Goal: Task Accomplishment & Management: Use online tool/utility

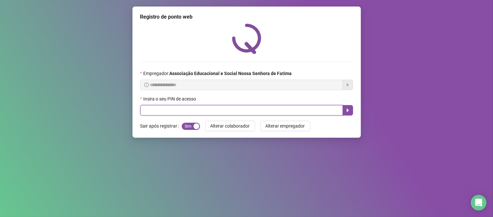
click at [230, 106] on input "text" at bounding box center [241, 110] width 203 height 10
type input "****"
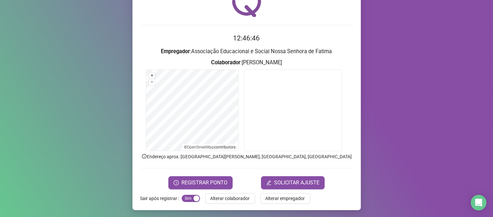
scroll to position [37, 0]
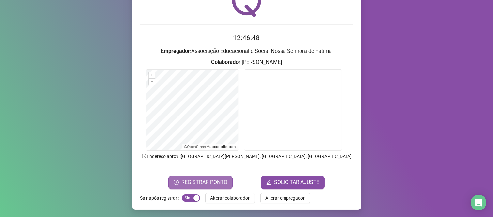
click at [197, 180] on span "REGISTRAR PONTO" at bounding box center [204, 183] width 46 height 8
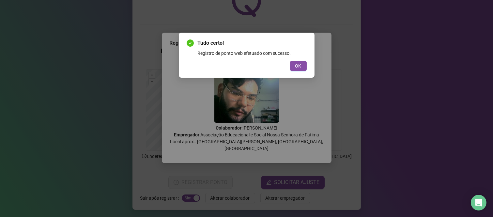
click at [302, 60] on div "Tudo certo! Registro de ponto web efetuado com sucesso. OK" at bounding box center [247, 55] width 120 height 32
click at [298, 62] on span "OK" at bounding box center [298, 65] width 6 height 7
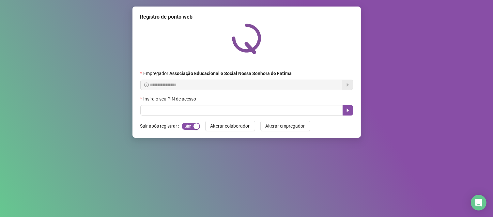
scroll to position [0, 0]
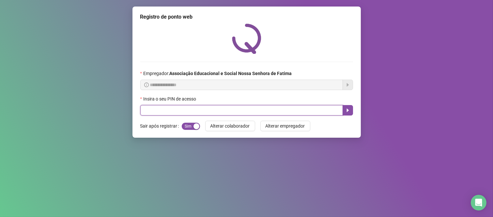
click at [237, 113] on input "text" at bounding box center [241, 110] width 203 height 10
type input "***"
click at [344, 110] on button "button" at bounding box center [348, 110] width 10 height 10
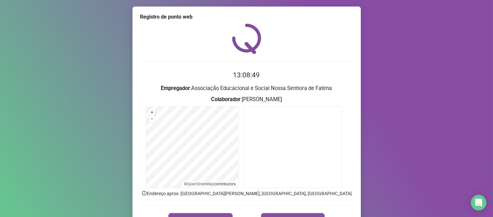
scroll to position [36, 0]
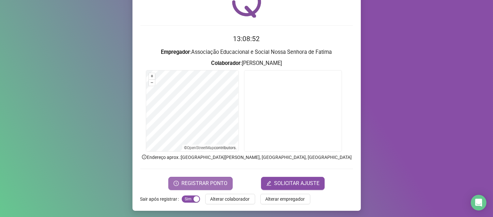
click at [214, 185] on span "REGISTRAR PONTO" at bounding box center [204, 183] width 46 height 8
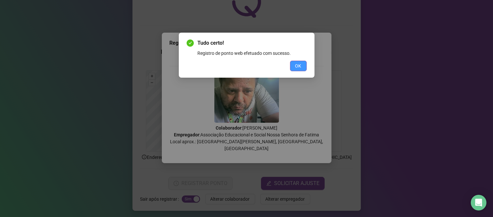
click at [301, 64] on span "OK" at bounding box center [298, 65] width 6 height 7
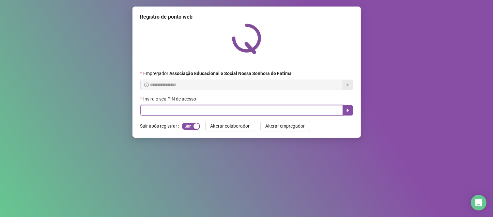
click at [246, 110] on input "text" at bounding box center [241, 110] width 203 height 10
type input "***"
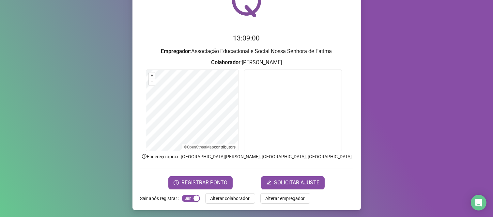
scroll to position [37, 0]
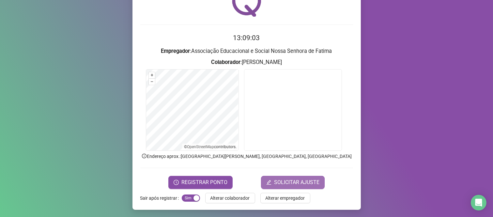
click at [294, 183] on span "SOLICITAR AJUSTE" at bounding box center [296, 183] width 45 height 8
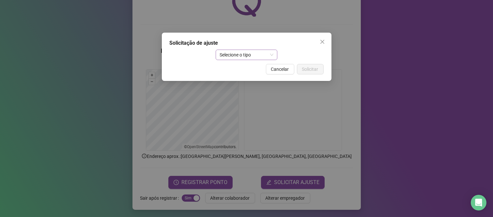
click at [254, 57] on span "Selecione o tipo" at bounding box center [247, 55] width 54 height 10
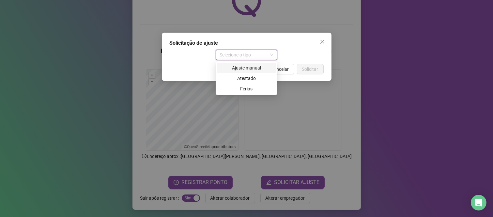
click at [255, 69] on div "Ajuste manual" at bounding box center [246, 67] width 51 height 7
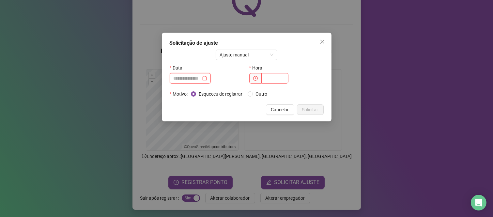
click at [193, 78] on input at bounding box center [187, 78] width 27 height 7
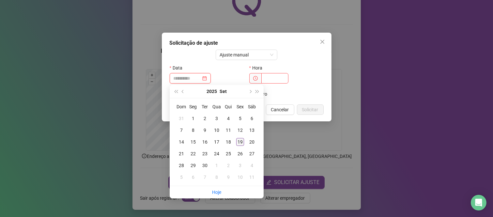
type input "**********"
click at [242, 142] on div "19" at bounding box center [240, 142] width 8 height 8
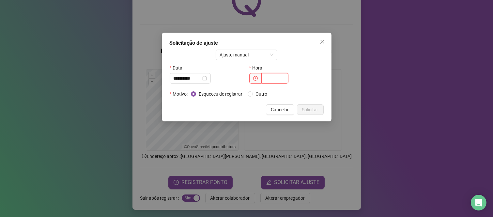
click at [268, 78] on input "text" at bounding box center [274, 78] width 27 height 10
type input "*****"
click at [309, 110] on span "Solicitar" at bounding box center [310, 109] width 16 height 7
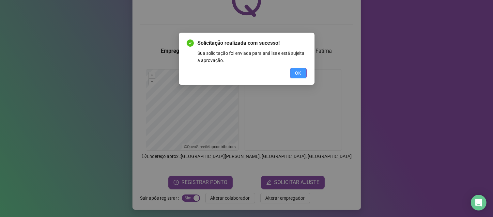
click at [296, 74] on span "OK" at bounding box center [298, 73] width 6 height 7
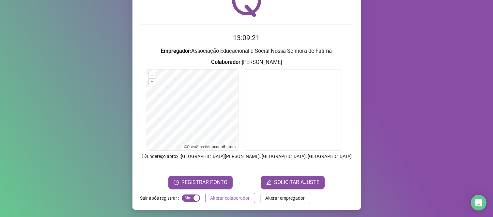
click at [220, 194] on button "Alterar colaborador" at bounding box center [230, 198] width 50 height 10
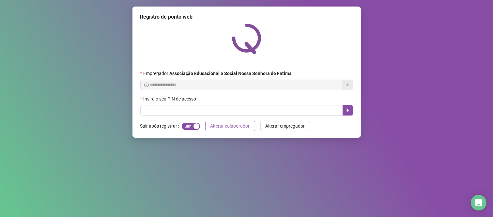
scroll to position [0, 0]
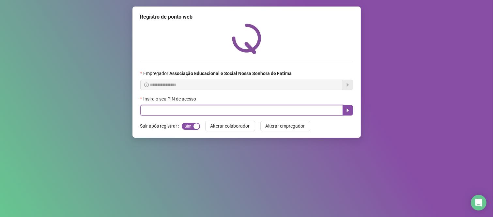
click at [221, 112] on input "text" at bounding box center [241, 110] width 203 height 10
click at [245, 110] on input "text" at bounding box center [241, 110] width 203 height 10
type input "***"
click at [344, 113] on button "button" at bounding box center [348, 110] width 10 height 10
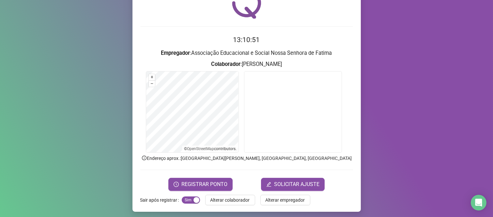
scroll to position [37, 0]
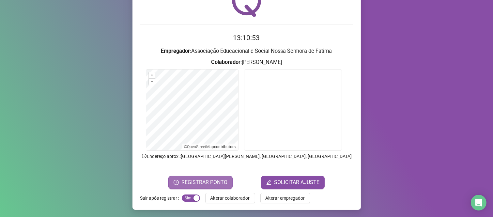
click at [222, 183] on span "REGISTRAR PONTO" at bounding box center [204, 183] width 46 height 8
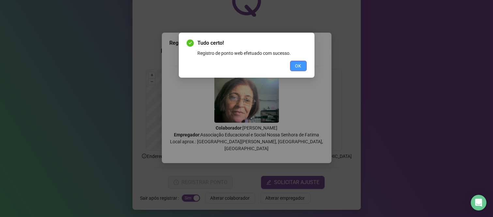
click at [295, 63] on span "OK" at bounding box center [298, 65] width 6 height 7
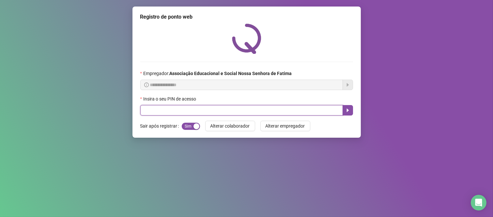
click at [213, 115] on input "text" at bounding box center [241, 110] width 203 height 10
type input "*"
type input "****"
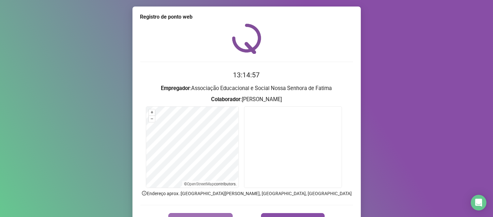
click at [223, 216] on span "REGISTRAR PONTO" at bounding box center [204, 220] width 46 height 8
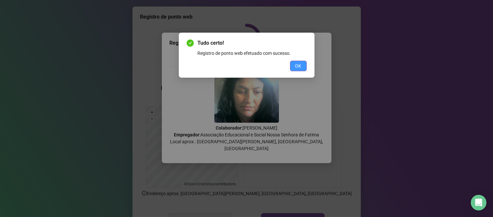
click at [299, 65] on span "OK" at bounding box center [298, 65] width 6 height 7
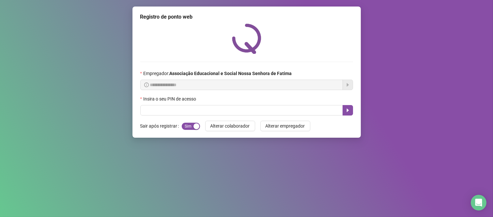
click at [214, 105] on div "Insira o seu PIN de acesso" at bounding box center [246, 100] width 213 height 10
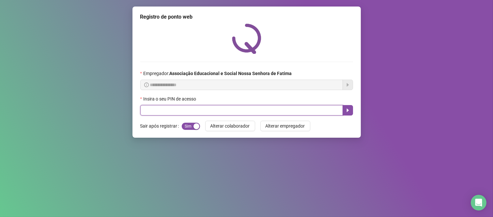
click at [213, 107] on input "text" at bounding box center [241, 110] width 203 height 10
type input "****"
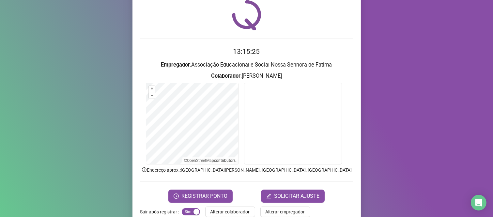
scroll to position [36, 0]
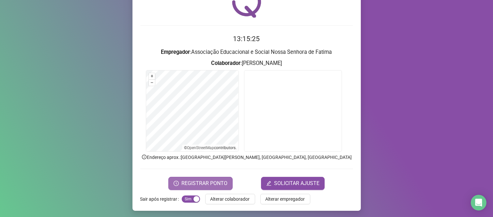
click at [190, 185] on span "REGISTRAR PONTO" at bounding box center [204, 183] width 46 height 8
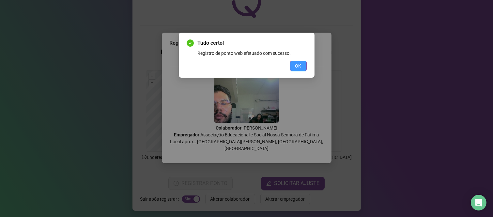
click at [298, 62] on span "OK" at bounding box center [298, 65] width 6 height 7
